Goal: Information Seeking & Learning: Learn about a topic

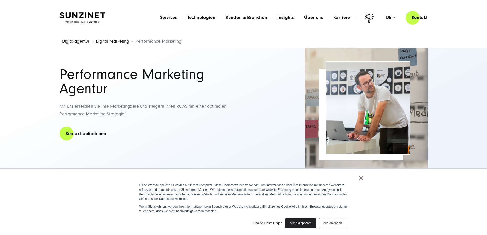
click at [99, 18] on img at bounding box center [82, 17] width 45 height 11
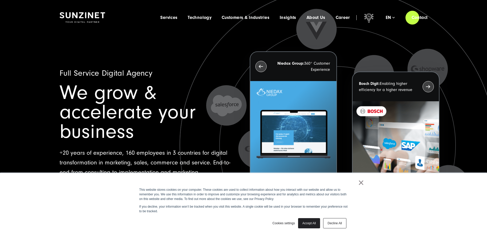
click at [305, 224] on link "Accept All" at bounding box center [309, 223] width 22 height 10
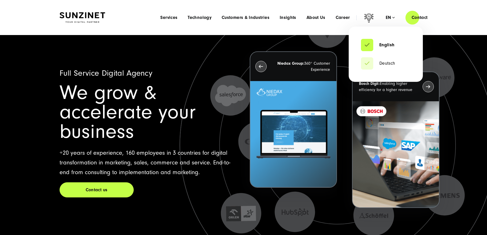
click at [376, 59] on li "Deutsch" at bounding box center [386, 63] width 50 height 12
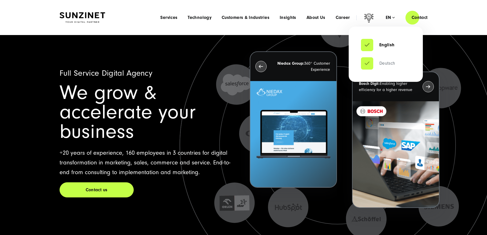
click at [366, 64] on link "Deutsch" at bounding box center [378, 63] width 34 height 5
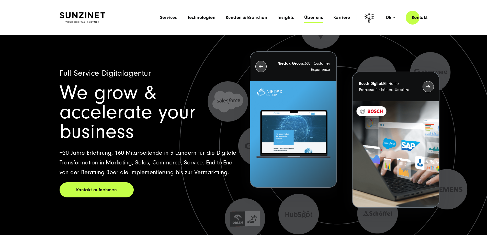
click at [308, 15] on span "Über uns" at bounding box center [313, 17] width 19 height 5
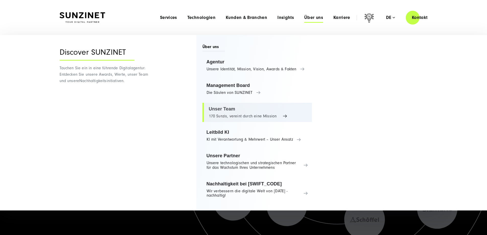
click at [260, 113] on link "Unser Team 170 Sunzis, vereint durch eine Mission" at bounding box center [257, 112] width 110 height 19
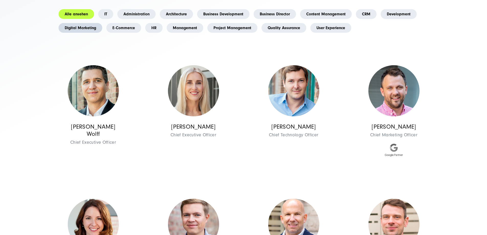
click at [102, 33] on link "Digital Marketing" at bounding box center [81, 28] width 44 height 10
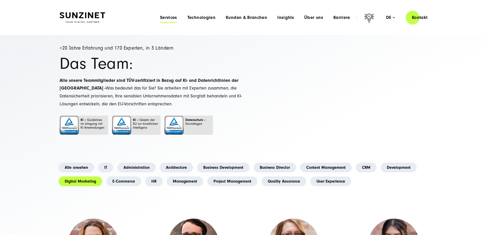
click at [160, 16] on span "Services" at bounding box center [168, 17] width 17 height 5
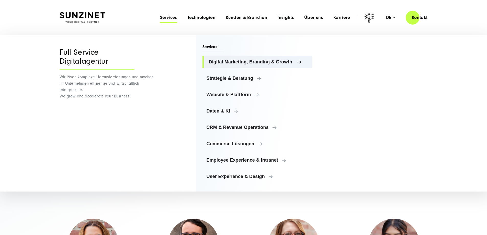
click at [288, 59] on link "Digital Marketing, Branding & Growth" at bounding box center [257, 62] width 110 height 12
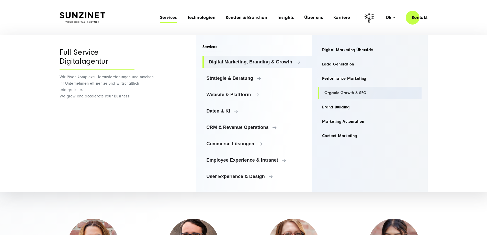
click at [357, 95] on link "Organic Growth & SEO" at bounding box center [369, 93] width 103 height 12
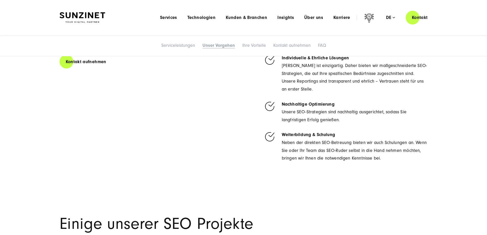
scroll to position [1456, 0]
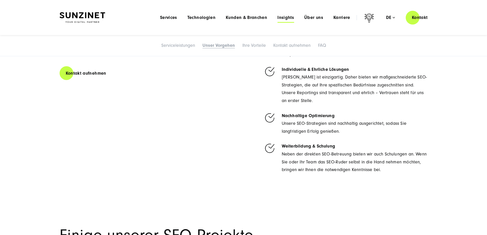
click at [277, 18] on span "Insights" at bounding box center [285, 17] width 17 height 5
click at [239, 15] on span "Kunden & Branchen" at bounding box center [246, 17] width 41 height 5
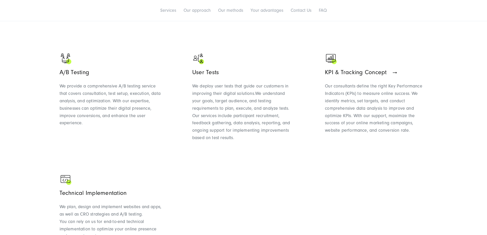
scroll to position [511, 0]
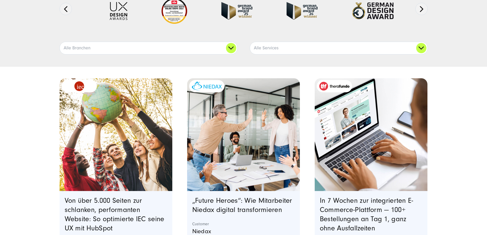
scroll to position [102, 0]
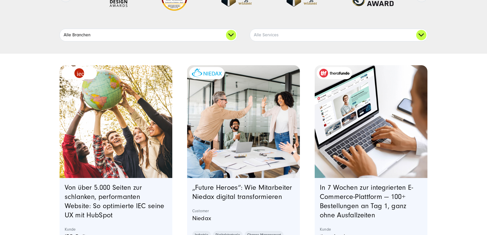
click at [234, 41] on link "Alle Branchen" at bounding box center [148, 35] width 177 height 12
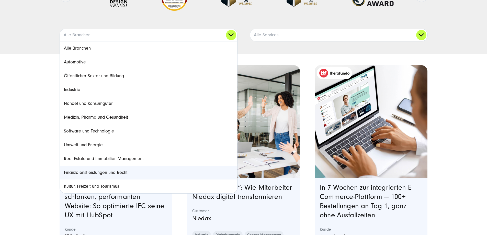
click at [130, 179] on link "Finanzdienstleistungen und Recht" at bounding box center [148, 173] width 177 height 14
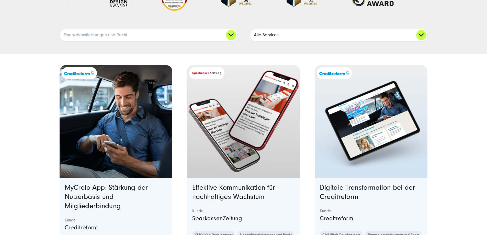
click at [424, 41] on link "Alle Services" at bounding box center [338, 35] width 177 height 12
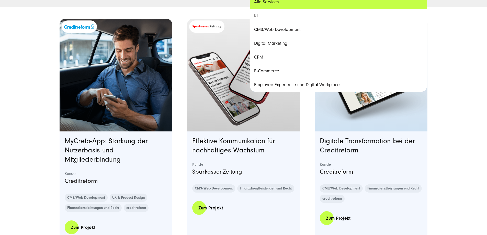
scroll to position [153, 0]
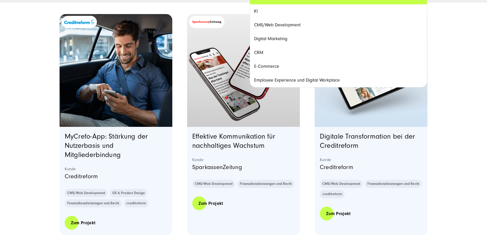
click at [277, 46] on link "Digital Marketing" at bounding box center [338, 39] width 177 height 14
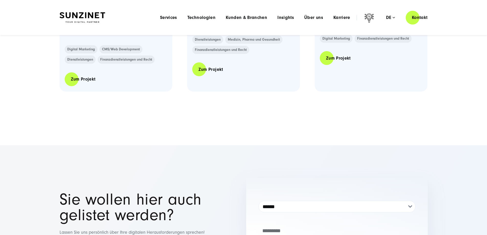
scroll to position [307, 0]
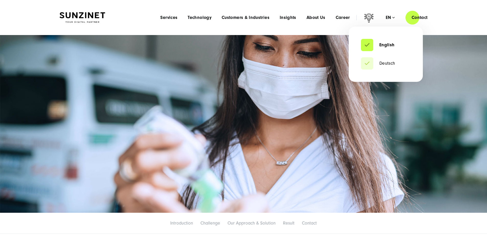
click at [383, 59] on li "Deutsch" at bounding box center [386, 63] width 50 height 12
click at [362, 64] on link "Deutsch" at bounding box center [378, 63] width 34 height 5
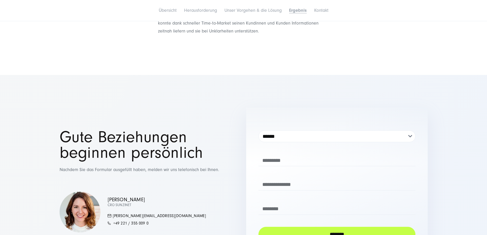
scroll to position [996, 0]
